Goal: Browse casually: Explore the website without a specific task or goal

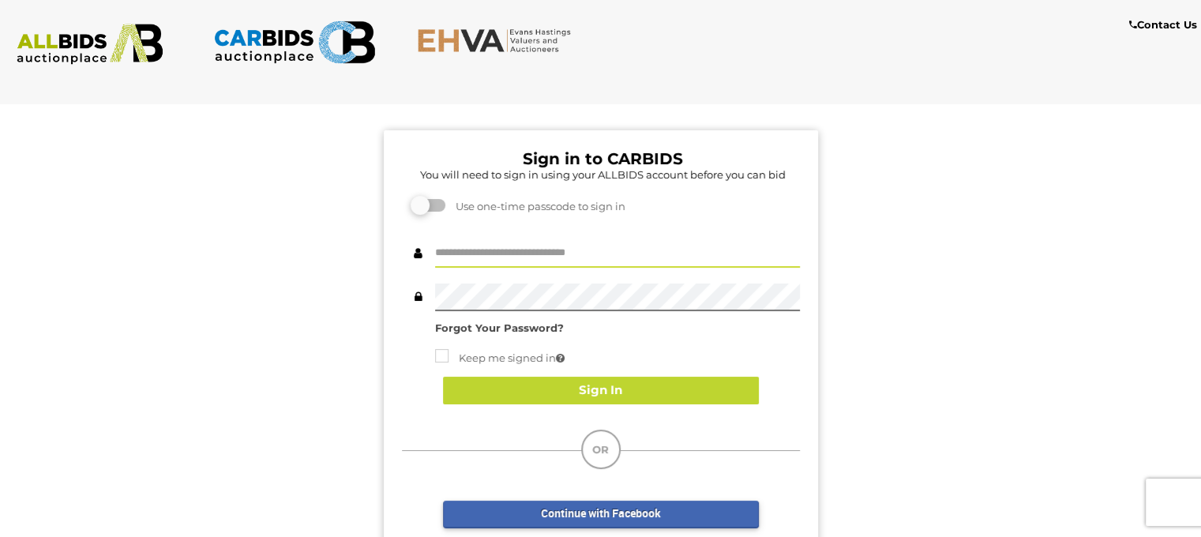
click at [507, 252] on input "text" at bounding box center [617, 254] width 365 height 28
type input "**********"
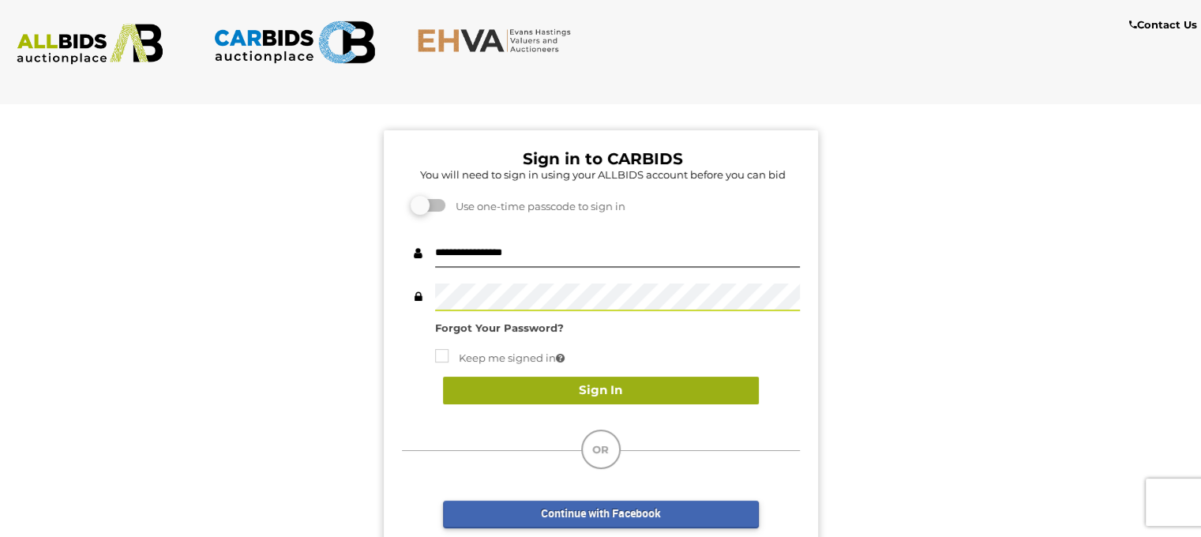
click at [616, 382] on button "Sign In" at bounding box center [601, 391] width 316 height 28
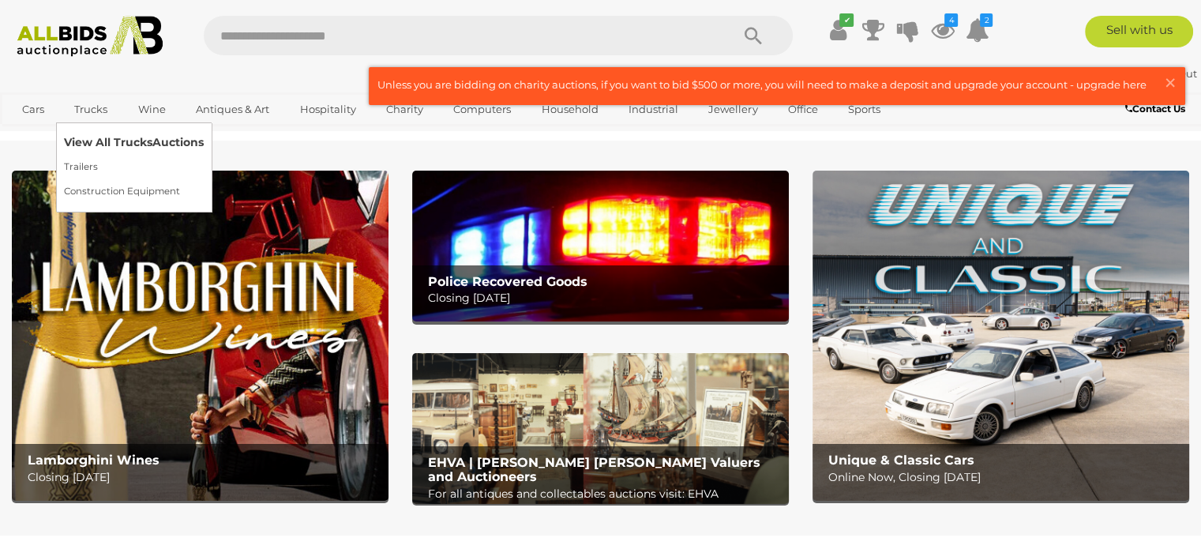
click at [93, 137] on link "View All Trucks Auctions" at bounding box center [134, 142] width 140 height 24
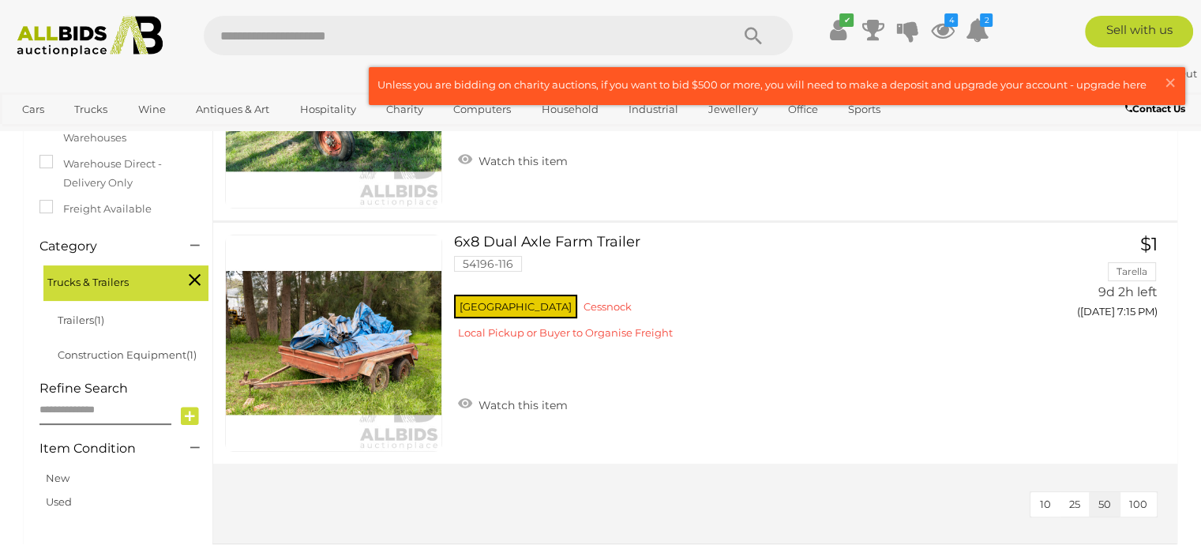
scroll to position [316, 0]
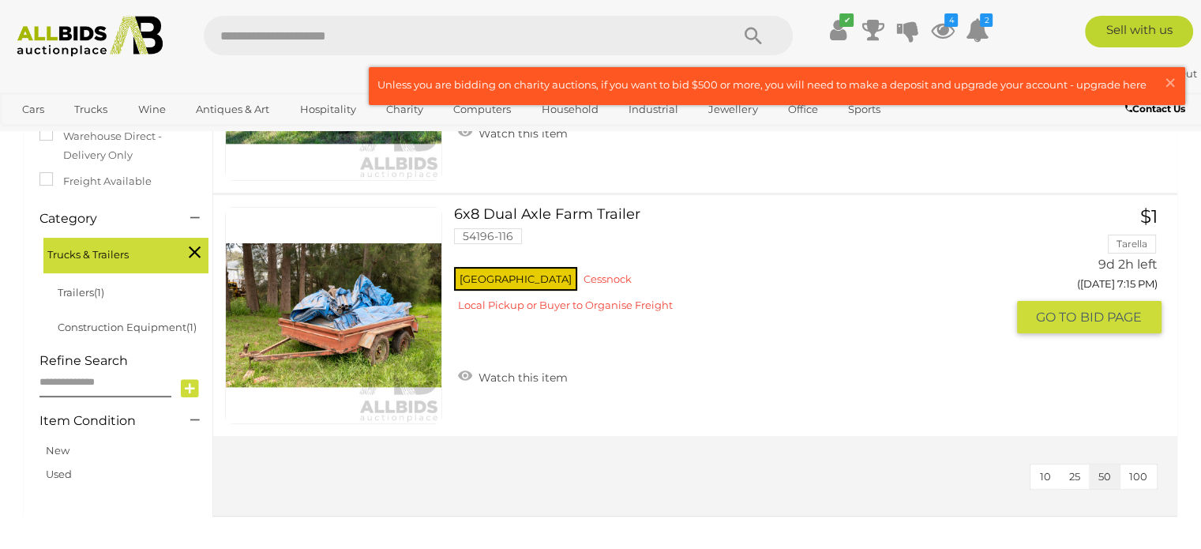
click at [347, 319] on link at bounding box center [333, 315] width 217 height 217
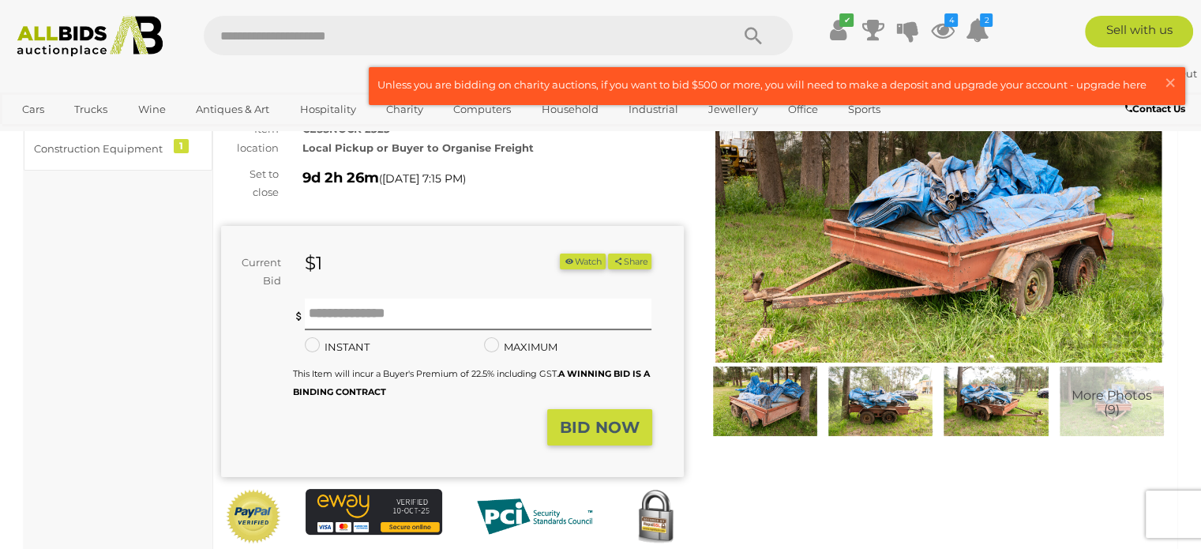
scroll to position [158, 0]
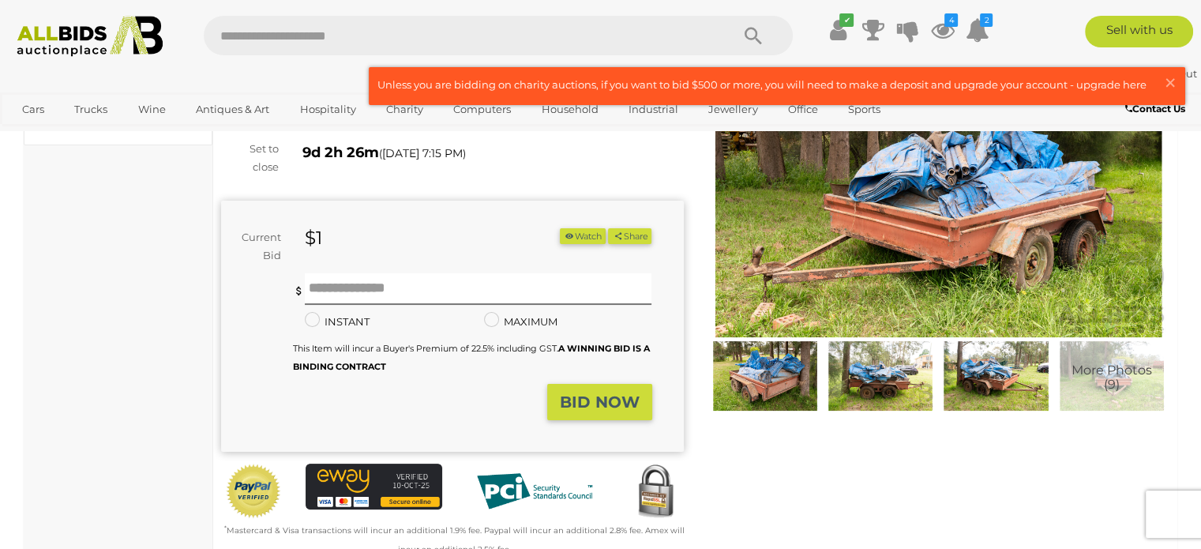
click at [788, 392] on img at bounding box center [764, 375] width 107 height 69
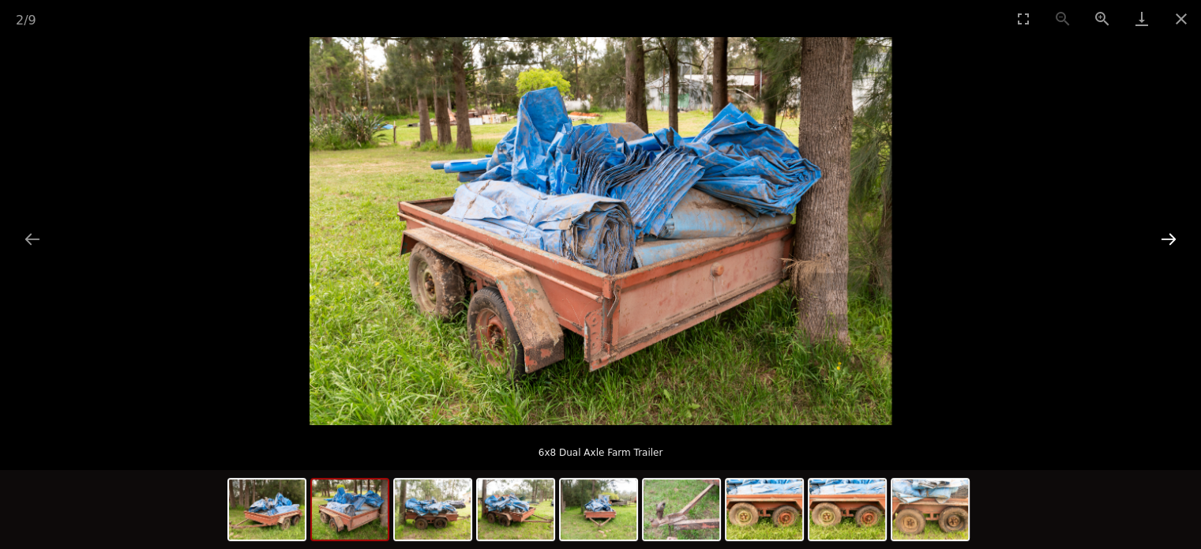
click at [1165, 242] on button "Next slide" at bounding box center [1168, 238] width 33 height 31
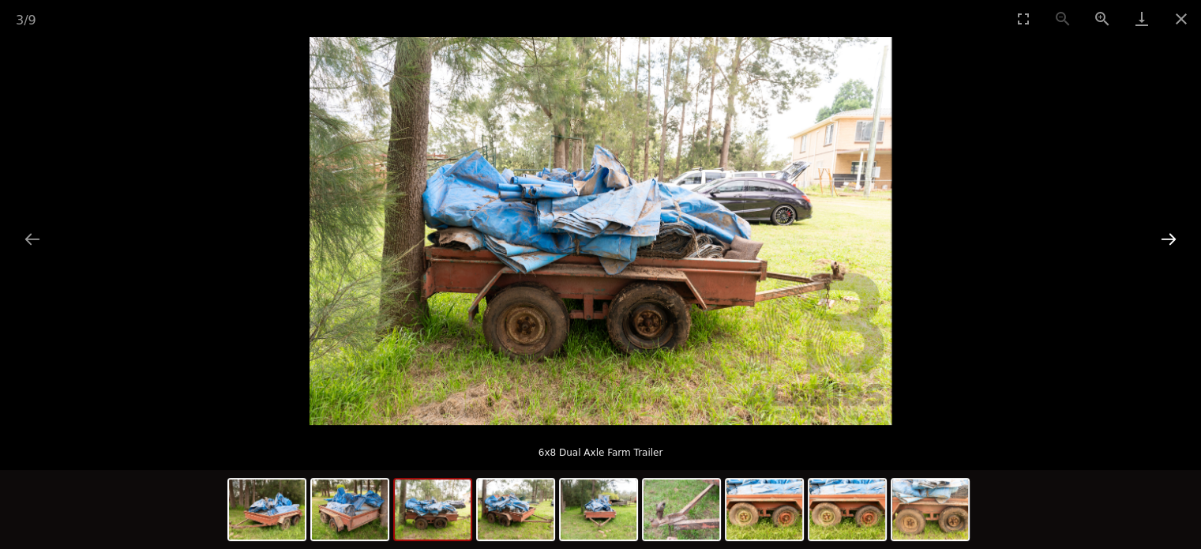
click at [1165, 240] on button "Next slide" at bounding box center [1168, 238] width 33 height 31
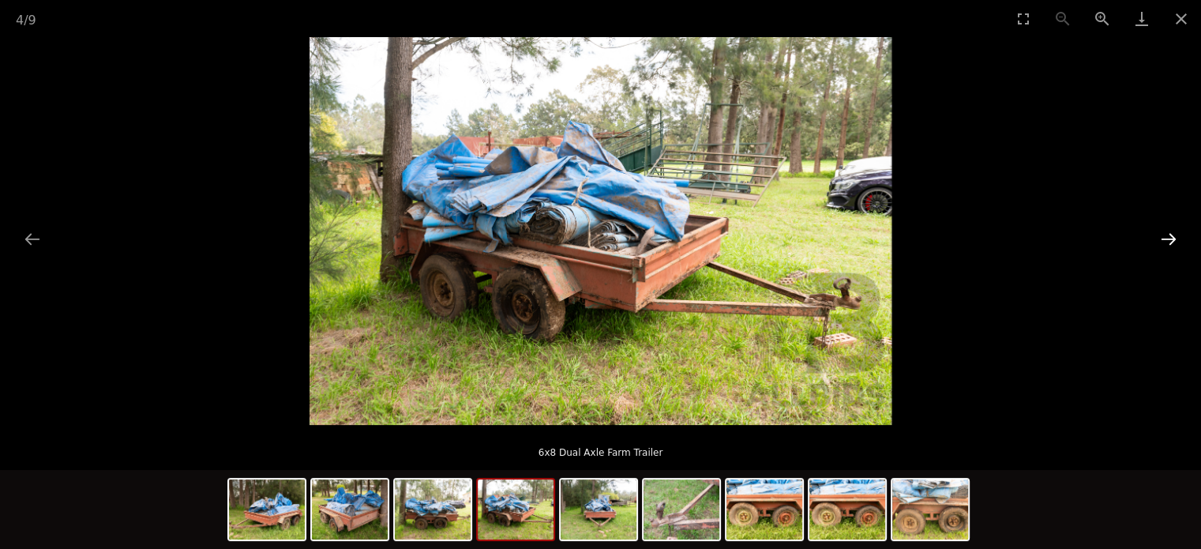
click at [1165, 240] on button "Next slide" at bounding box center [1168, 238] width 33 height 31
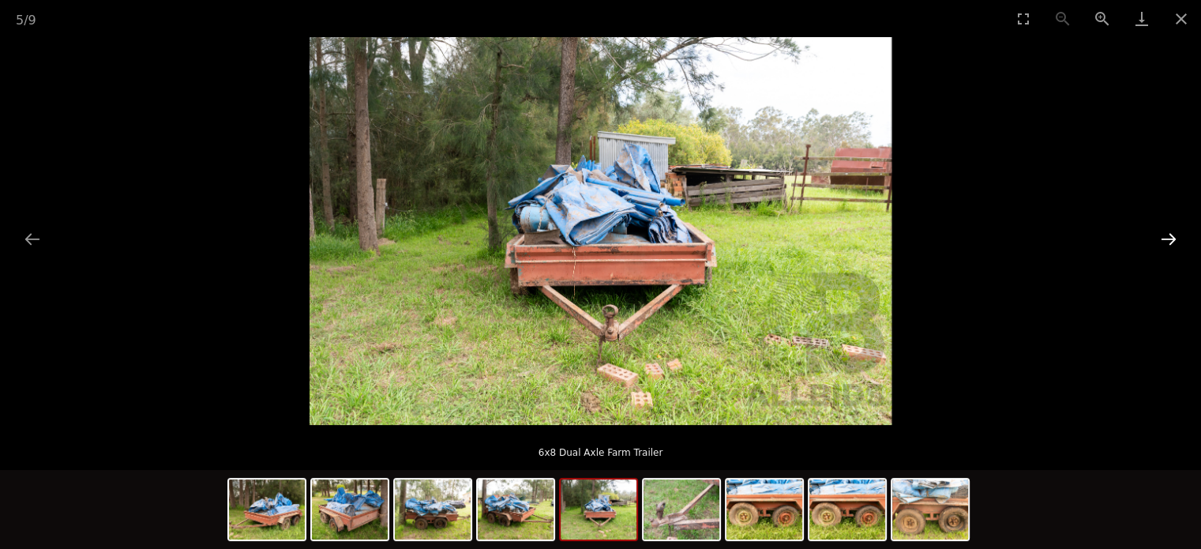
click at [1165, 240] on button "Next slide" at bounding box center [1168, 238] width 33 height 31
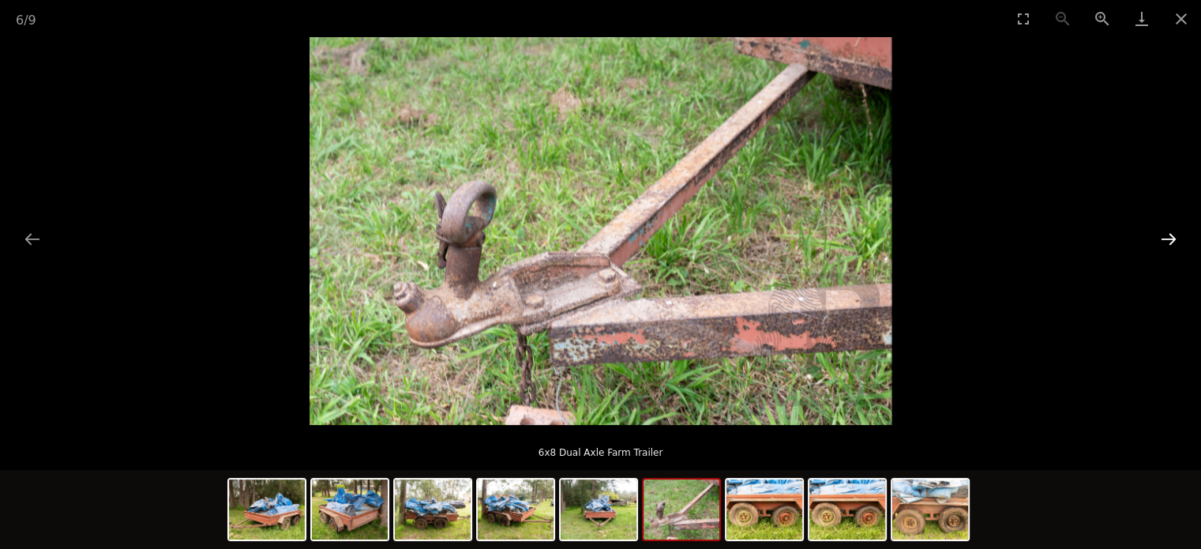
click at [1165, 240] on button "Next slide" at bounding box center [1168, 238] width 33 height 31
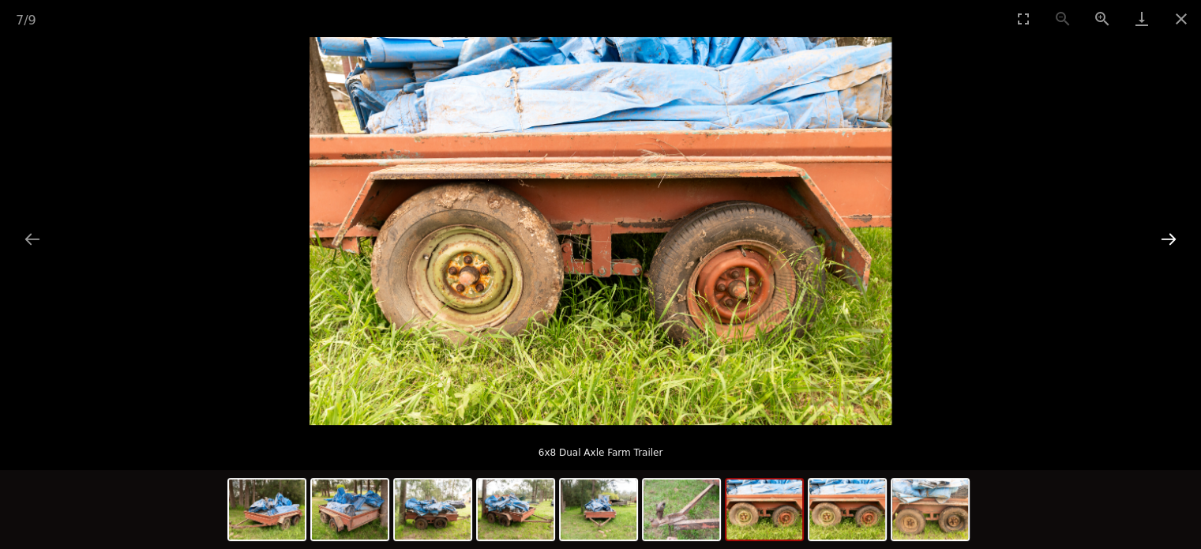
click at [1165, 240] on button "Next slide" at bounding box center [1168, 238] width 33 height 31
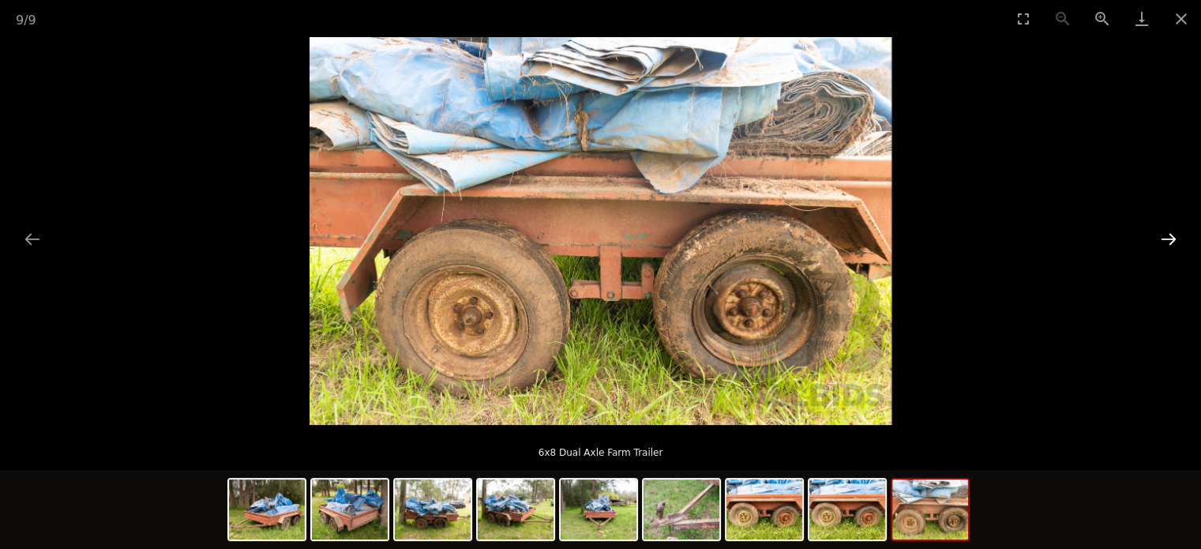
click at [1165, 240] on button "Next slide" at bounding box center [1168, 238] width 33 height 31
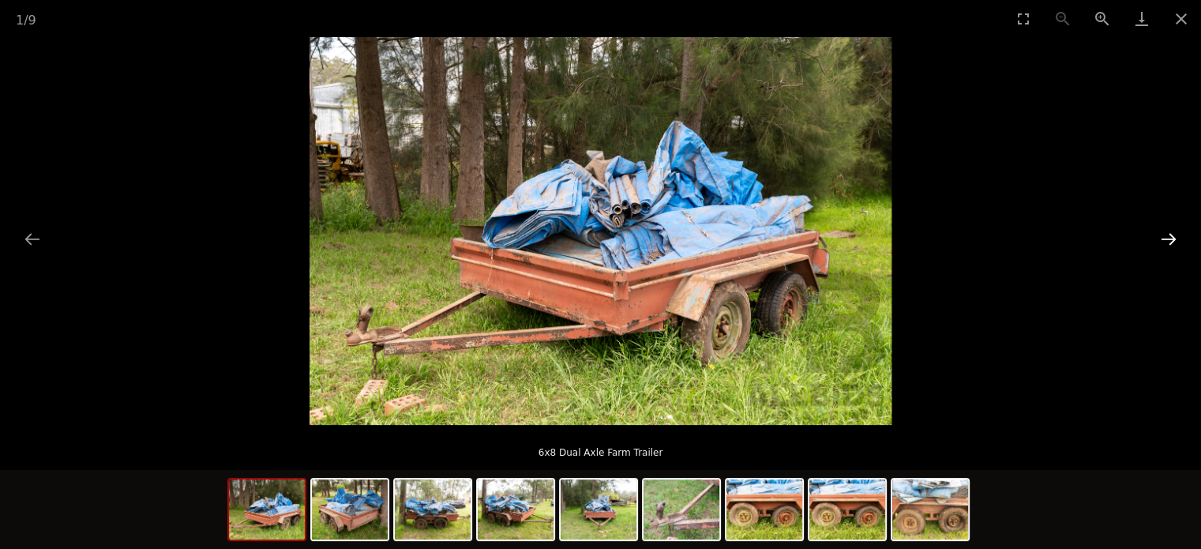
click at [1165, 240] on button "Next slide" at bounding box center [1168, 238] width 33 height 31
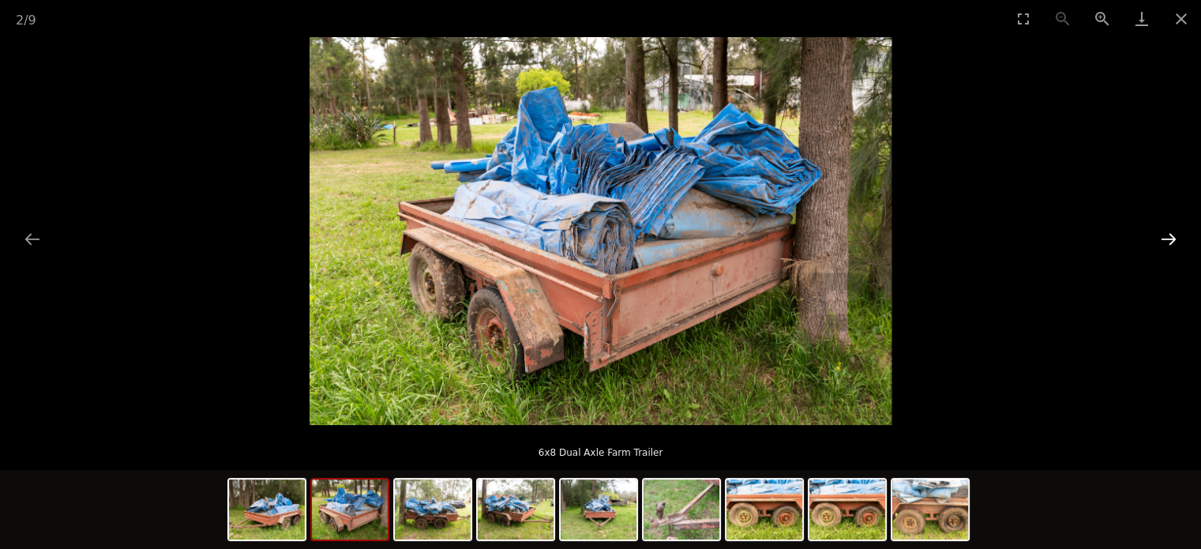
click at [1165, 240] on button "Next slide" at bounding box center [1168, 238] width 33 height 31
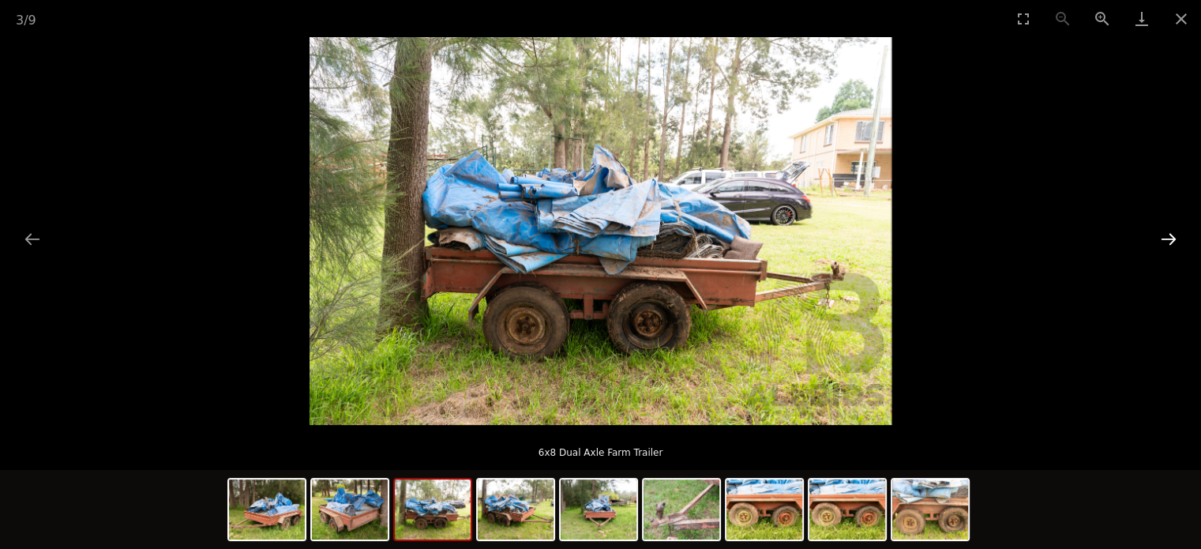
click at [1165, 240] on button "Next slide" at bounding box center [1168, 238] width 33 height 31
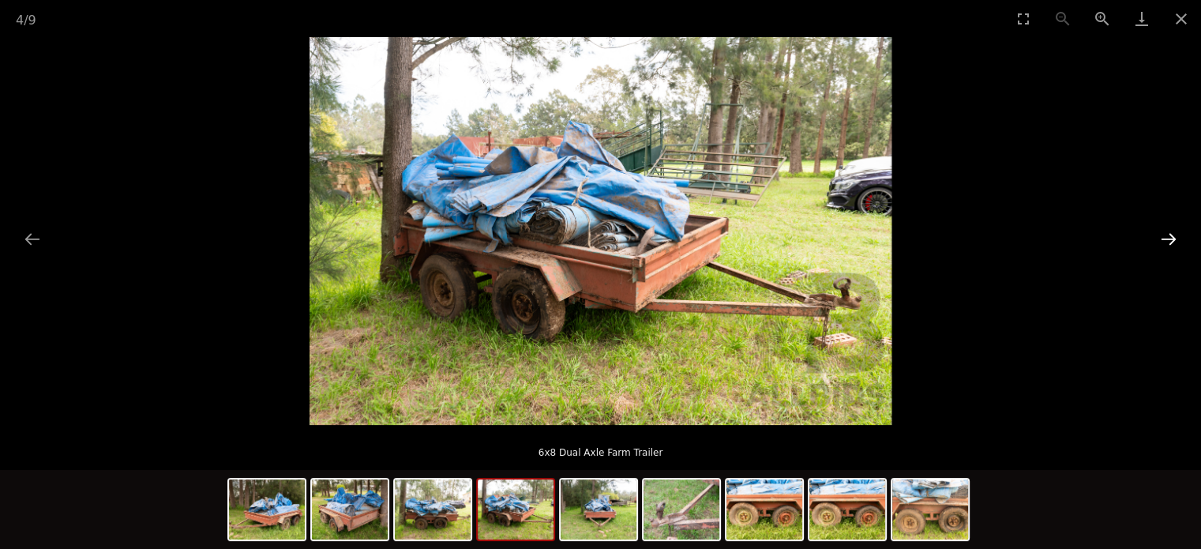
click at [1165, 241] on button "Next slide" at bounding box center [1168, 238] width 33 height 31
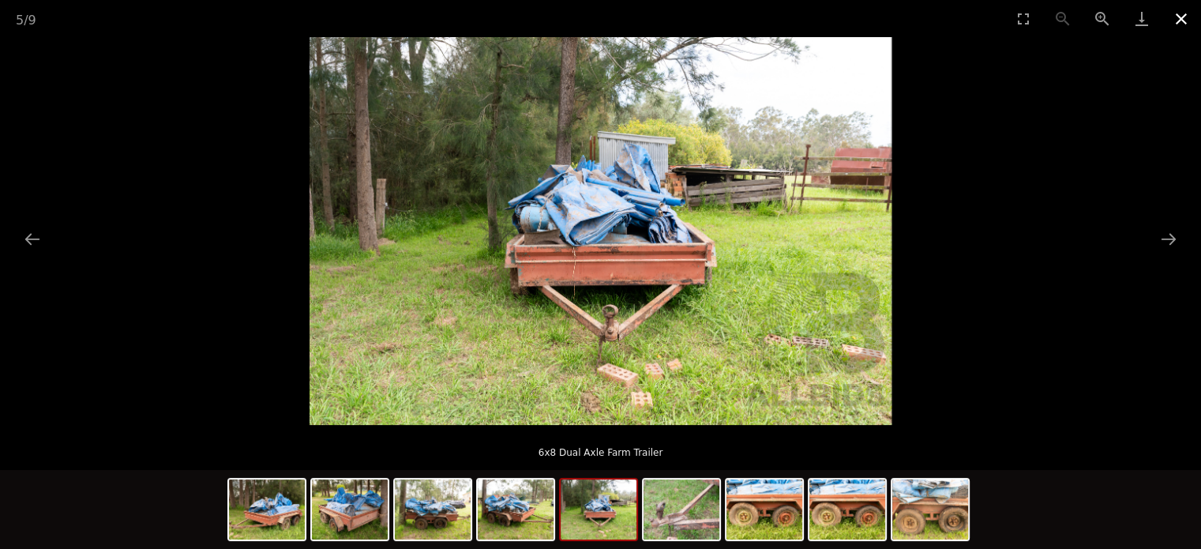
click at [1186, 21] on button "Close gallery" at bounding box center [1180, 18] width 39 height 37
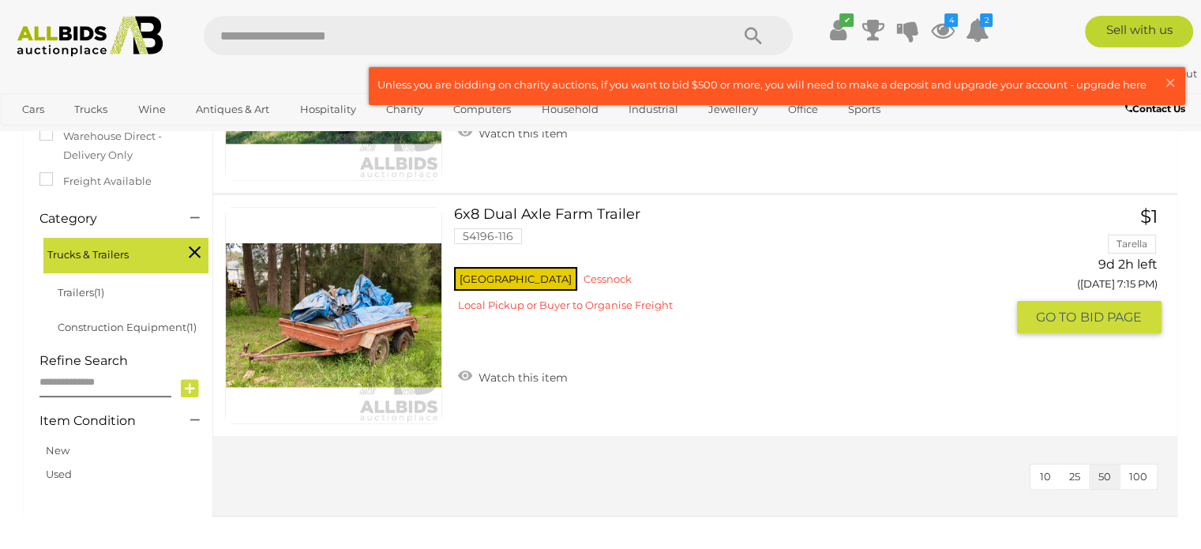
scroll to position [426, 0]
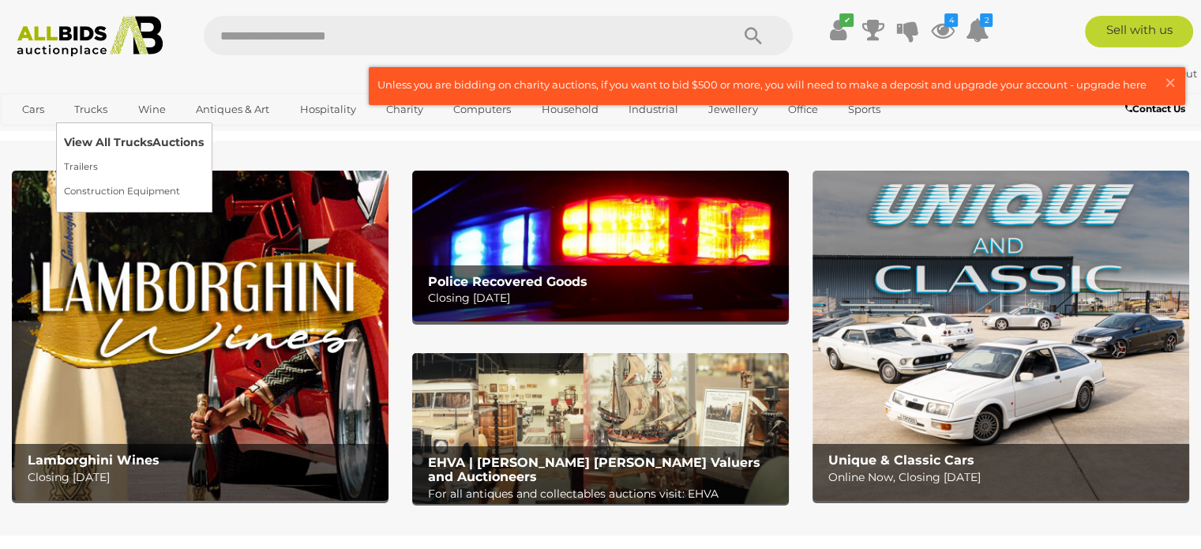
click at [95, 135] on link "View All Trucks Auctions" at bounding box center [134, 142] width 140 height 24
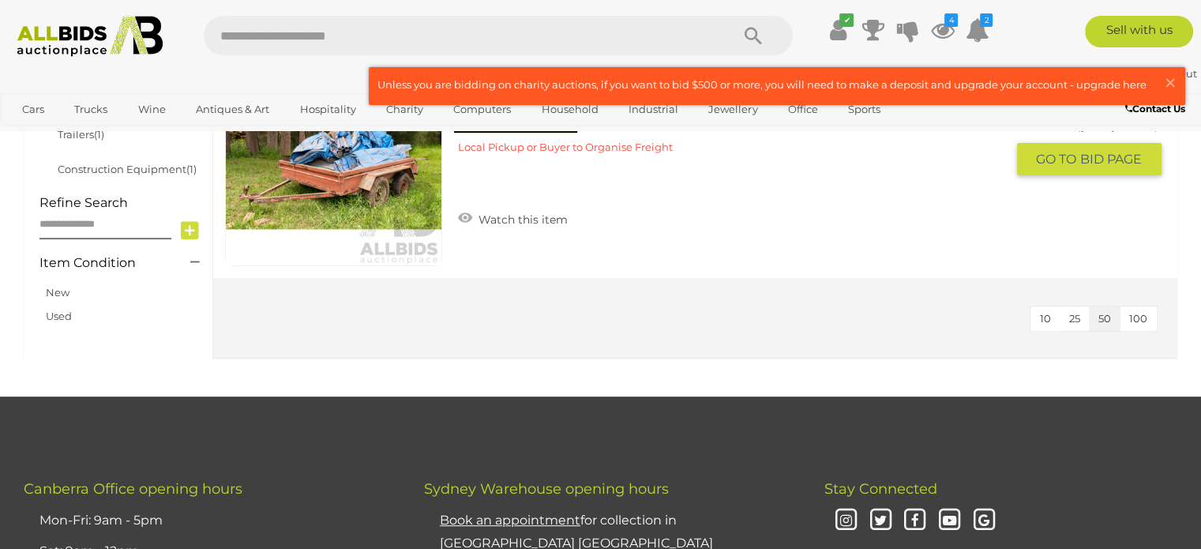
scroll to position [395, 0]
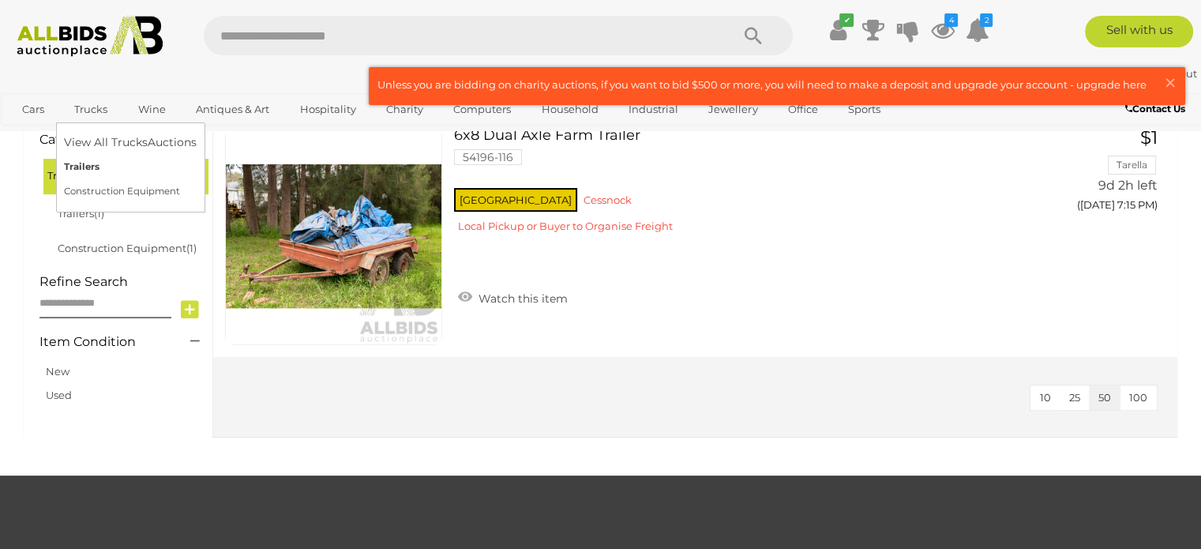
click at [87, 167] on link "Trailers" at bounding box center [130, 167] width 133 height 24
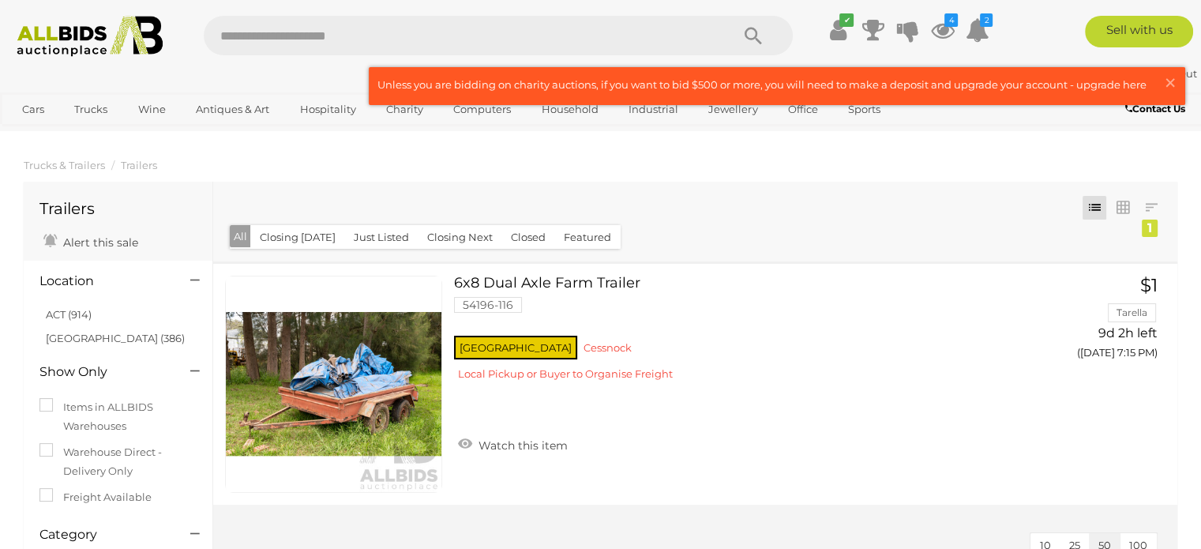
scroll to position [180, 0]
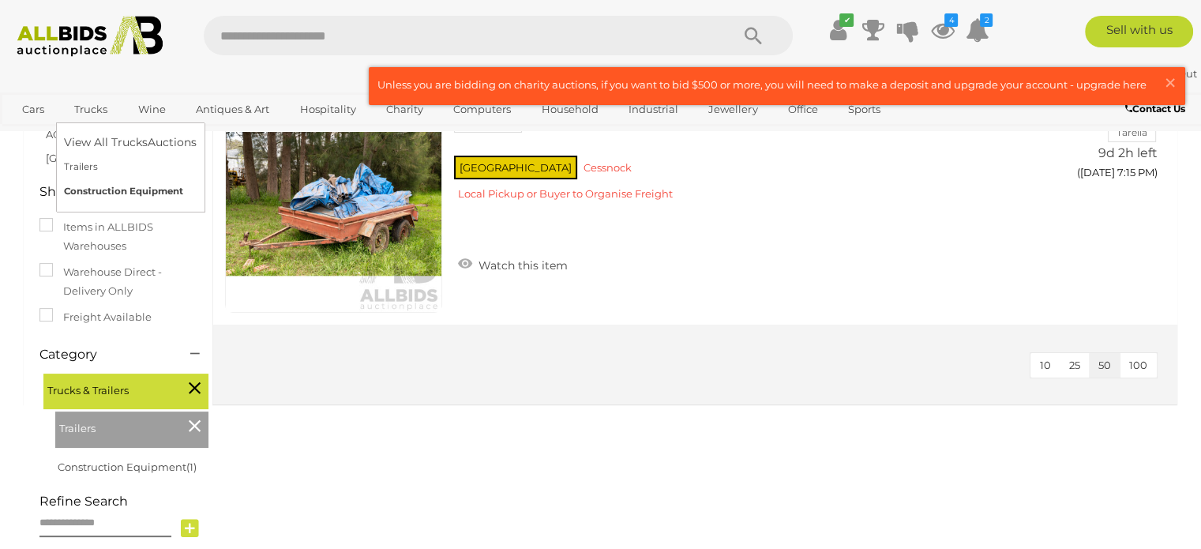
click at [95, 193] on link "Construction Equipment" at bounding box center [130, 191] width 133 height 24
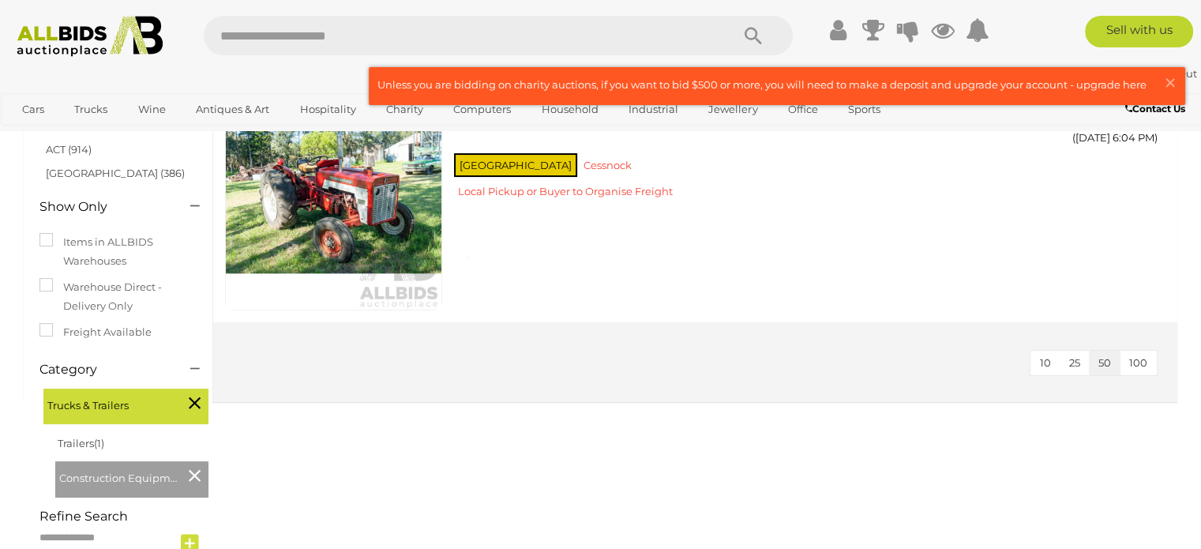
scroll to position [79, 0]
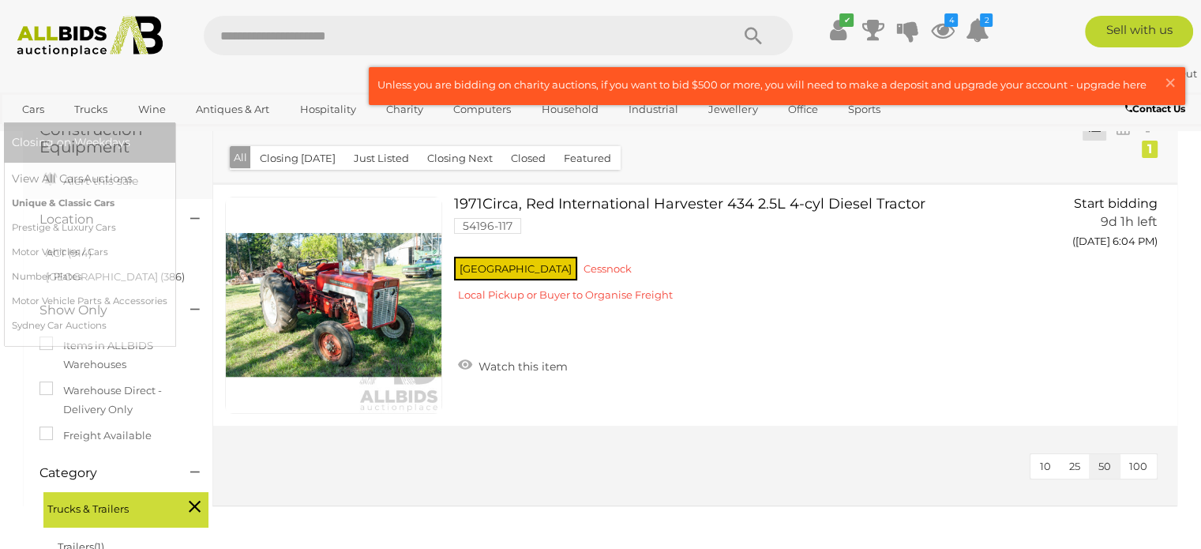
click at [57, 200] on link "Unique & Classic Cars" at bounding box center [89, 203] width 155 height 24
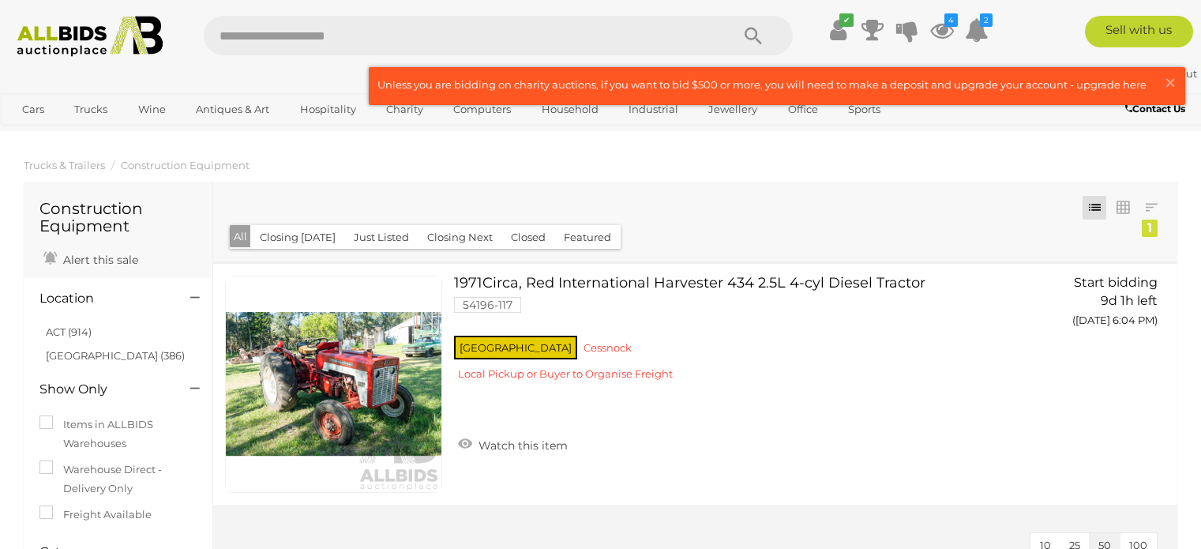
scroll to position [79, 0]
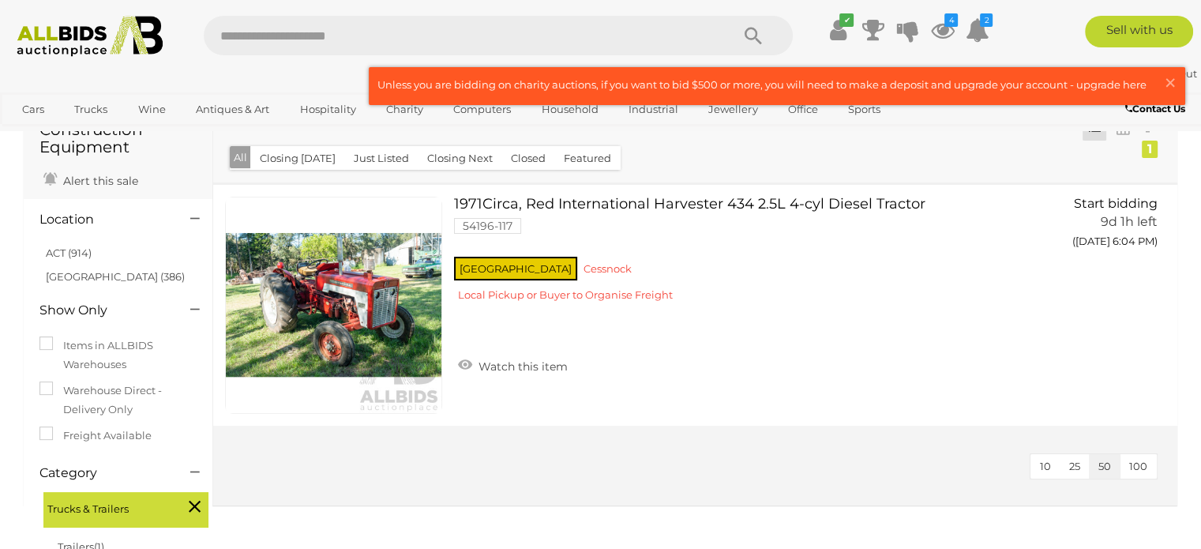
click at [258, 69] on div "alhwood | Sign Out" at bounding box center [600, 74] width 1193 height 18
click at [1174, 73] on span "×" at bounding box center [1170, 82] width 14 height 31
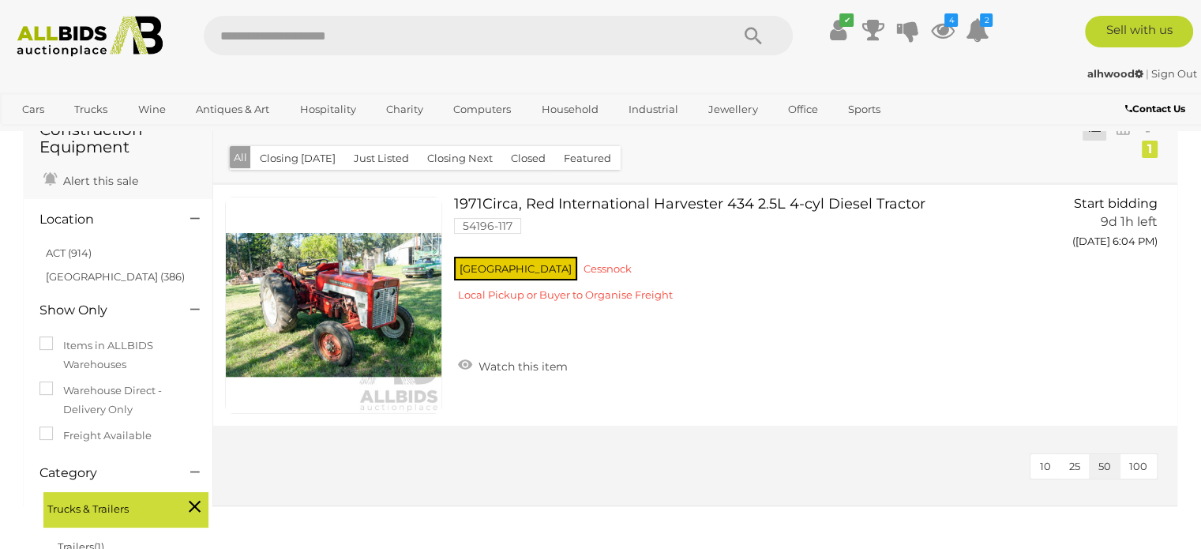
click at [64, 44] on img at bounding box center [90, 36] width 163 height 41
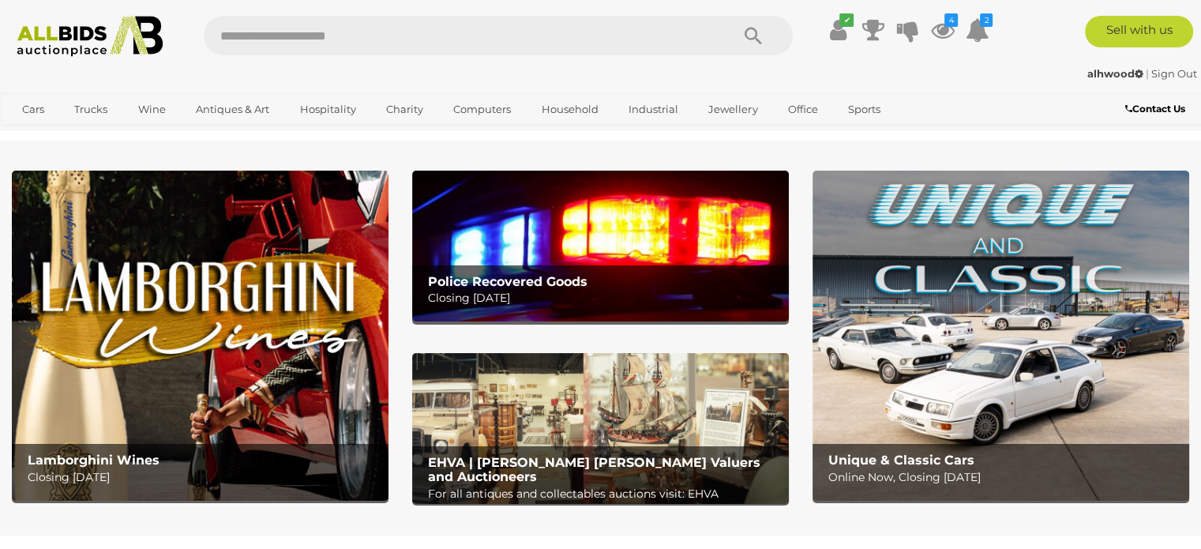
click at [508, 251] on img at bounding box center [600, 245] width 377 height 151
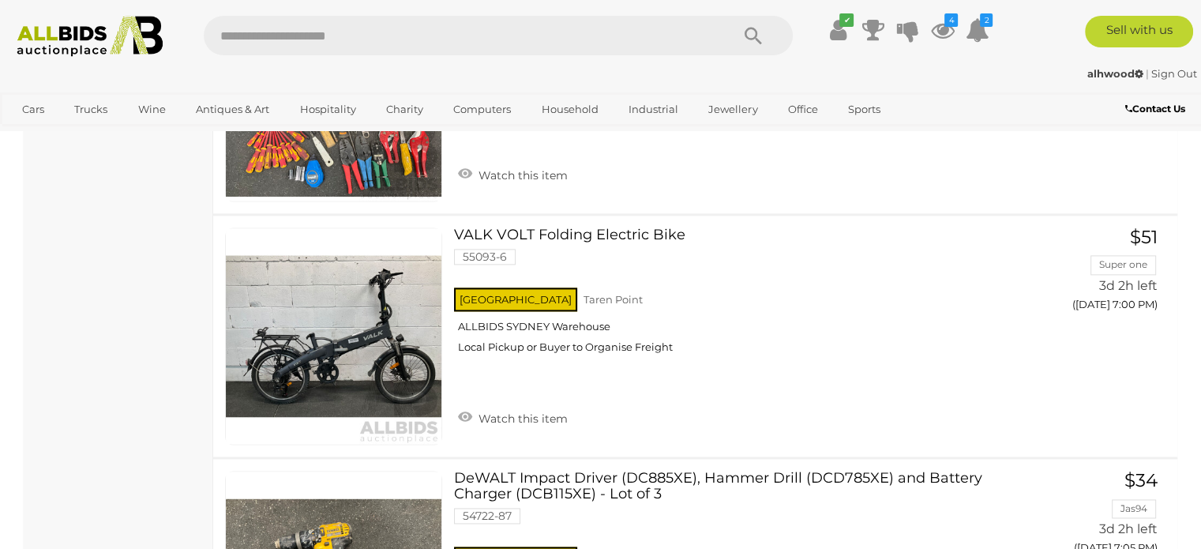
scroll to position [2131, 0]
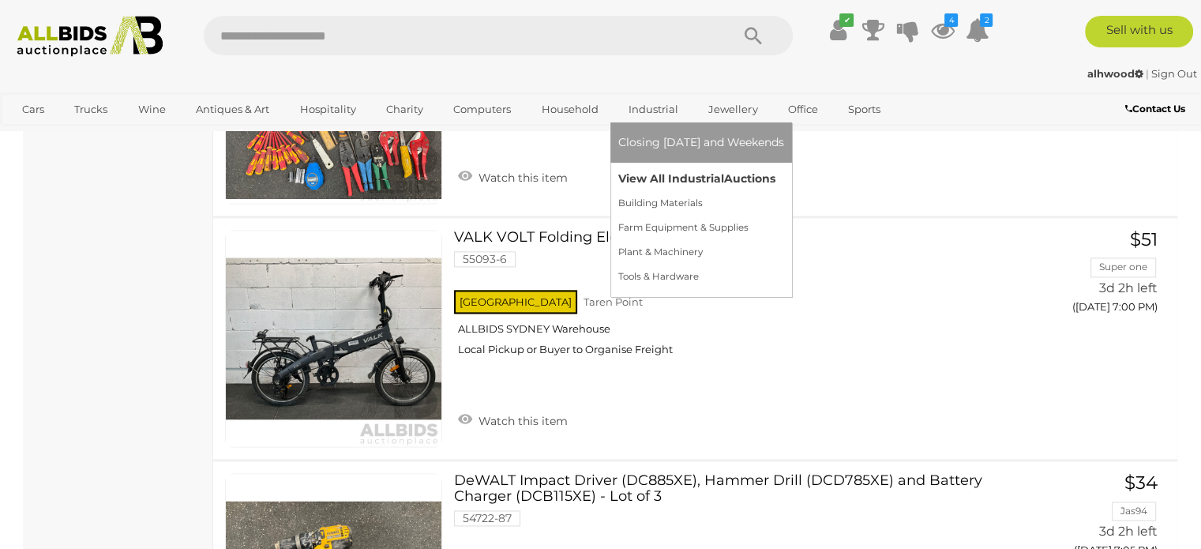
click at [650, 175] on link "View All Industrial Auctions" at bounding box center [701, 179] width 166 height 24
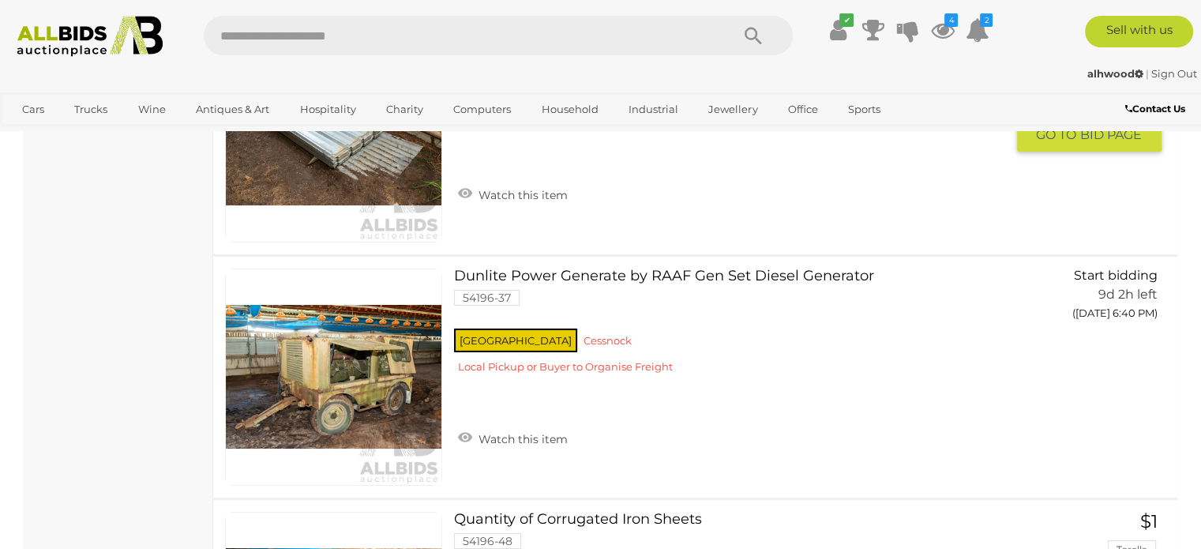
scroll to position [11208, 0]
